Goal: Task Accomplishment & Management: Manage account settings

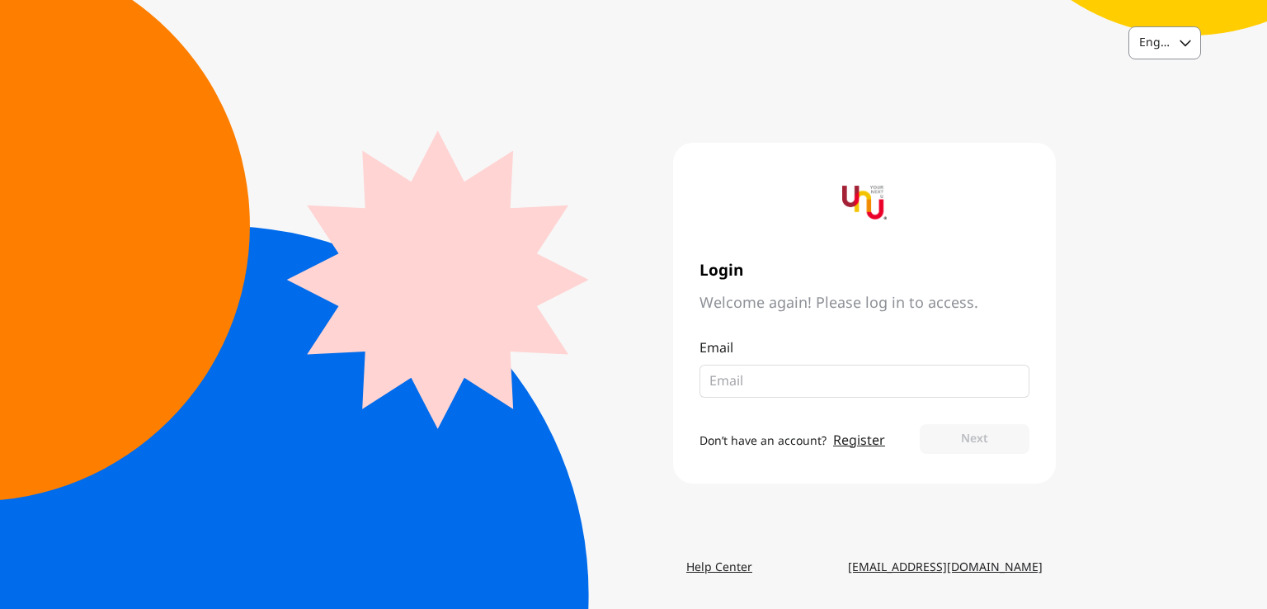
click at [1190, 51] on div at bounding box center [1185, 42] width 31 height 31
click at [1171, 103] on div "Thai" at bounding box center [1164, 113] width 71 height 30
